Goal: Task Accomplishment & Management: Complete application form

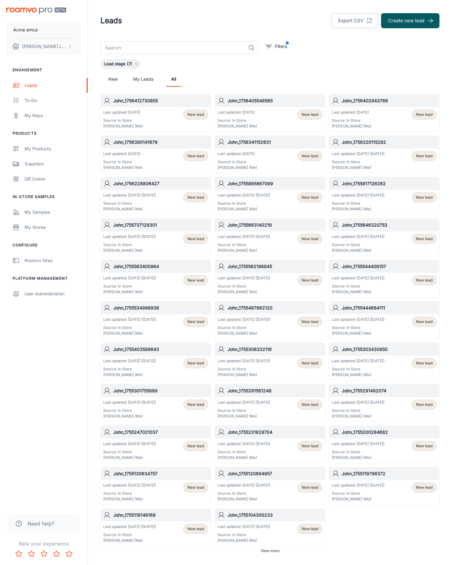
click at [410, 21] on button "Create new lead" at bounding box center [410, 20] width 58 height 15
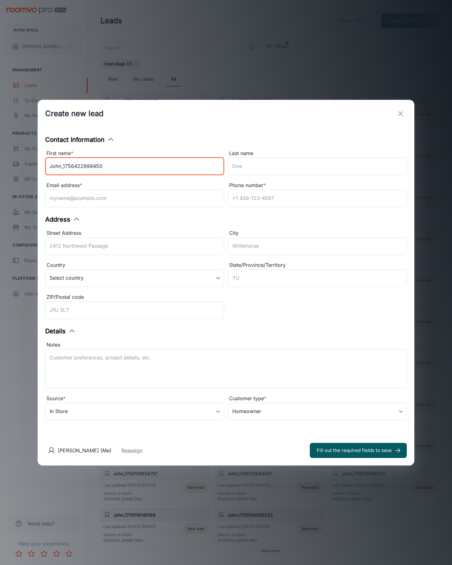
type input "John_1756422999450"
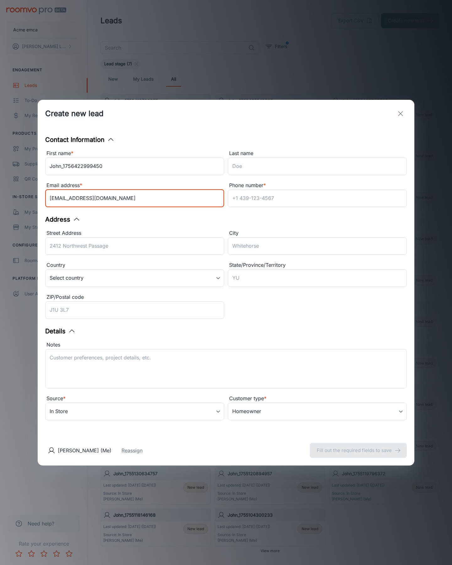
type input "[EMAIL_ADDRESS][DOMAIN_NAME]"
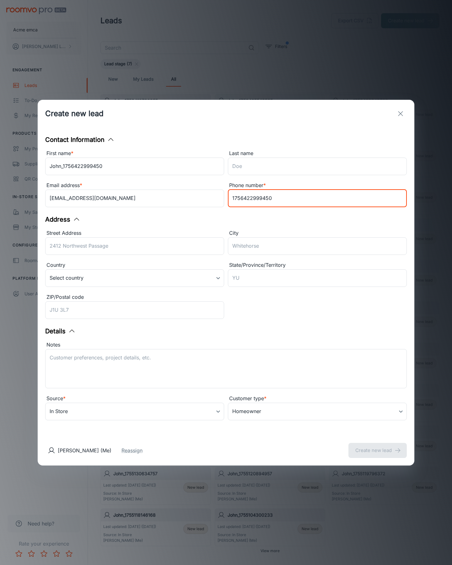
type input "1756422999450"
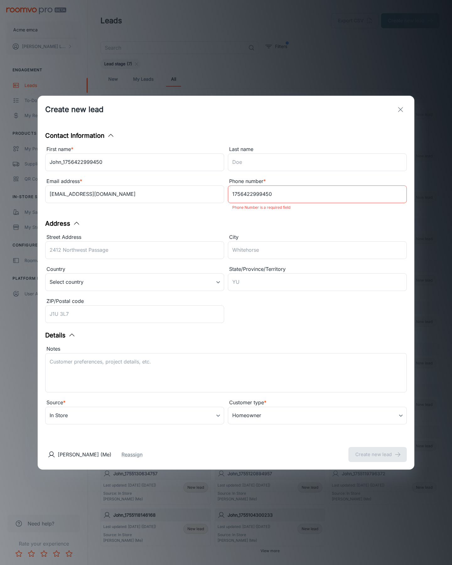
click at [378, 450] on button "Create new lead" at bounding box center [377, 454] width 58 height 15
